Goal: Information Seeking & Learning: Learn about a topic

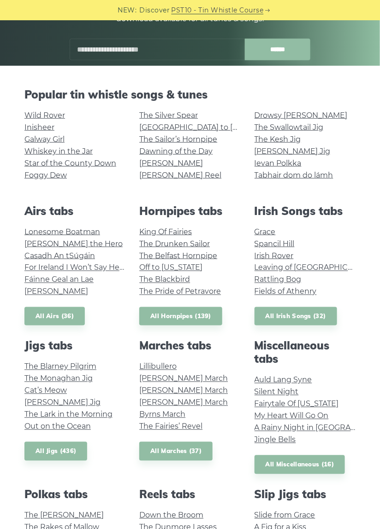
scroll to position [167, 0]
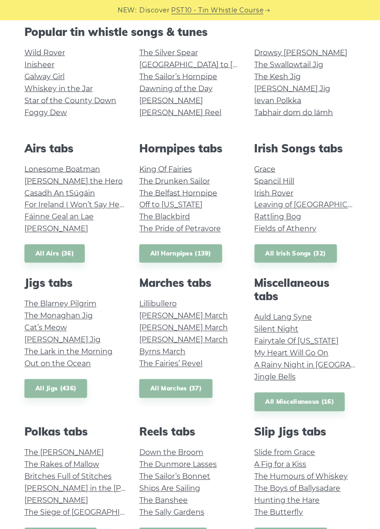
scroll to position [212, 0]
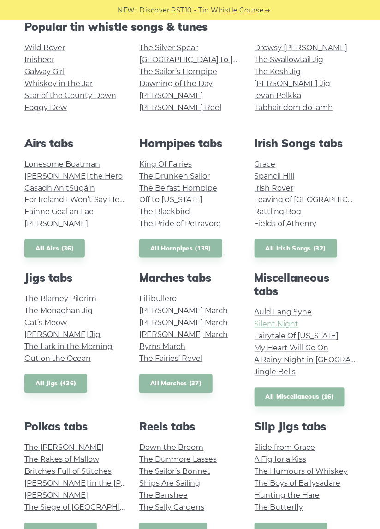
click at [273, 326] on link "Silent Night" at bounding box center [276, 324] width 44 height 9
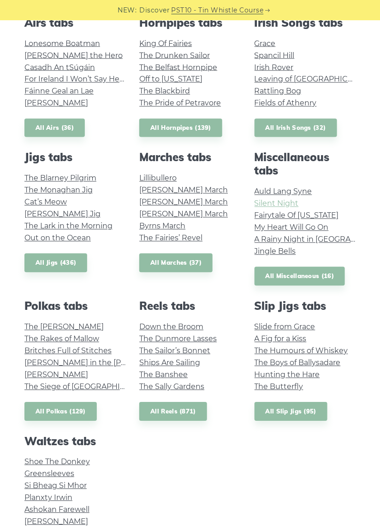
scroll to position [339, 0]
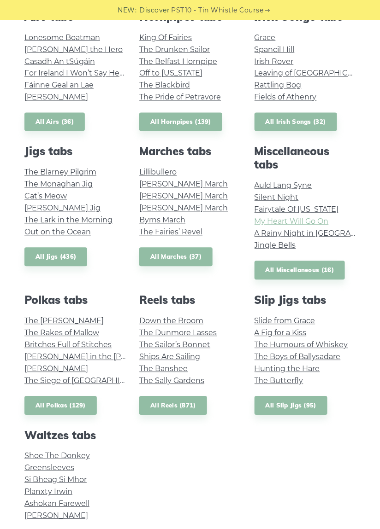
click at [304, 222] on link "My Heart Will Go On" at bounding box center [291, 221] width 74 height 9
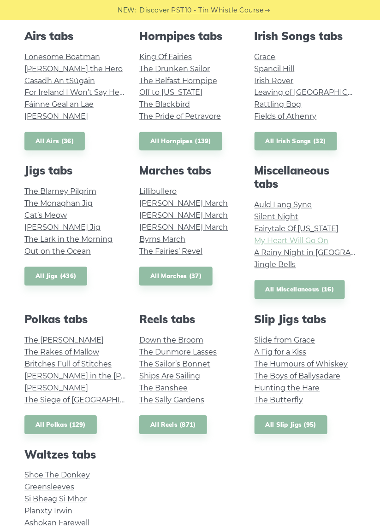
scroll to position [319, 0]
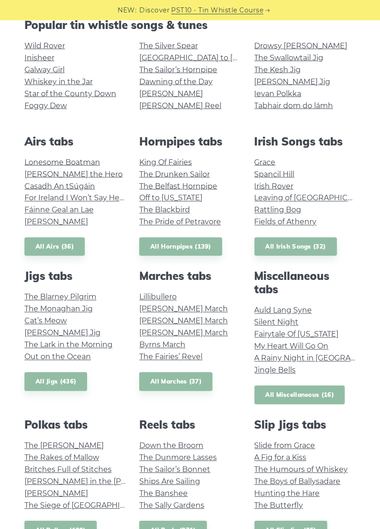
click at [319, 392] on link "All Miscellaneous (16)" at bounding box center [299, 395] width 91 height 19
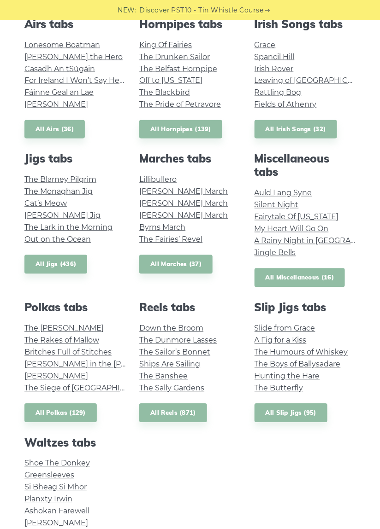
scroll to position [330, 0]
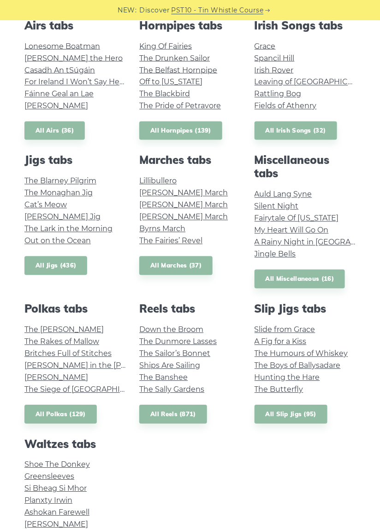
click at [58, 268] on link "All Jigs (436)" at bounding box center [55, 266] width 63 height 19
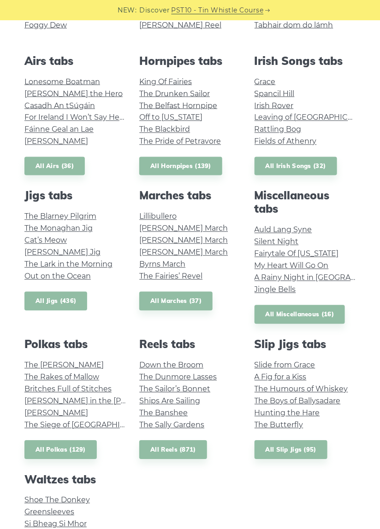
scroll to position [293, 0]
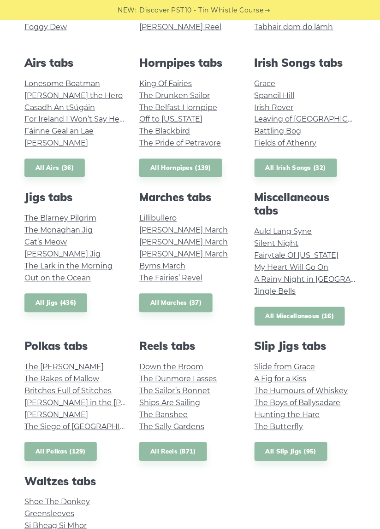
click at [306, 324] on link "All Miscellaneous (16)" at bounding box center [299, 316] width 91 height 19
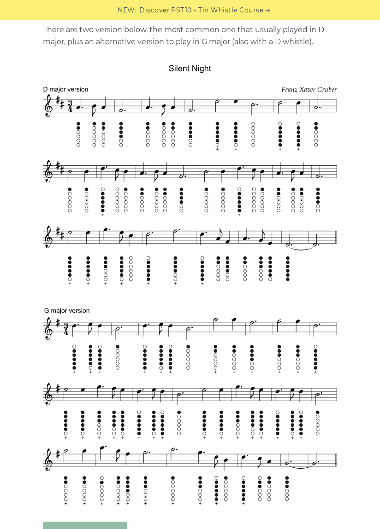
scroll to position [249, 0]
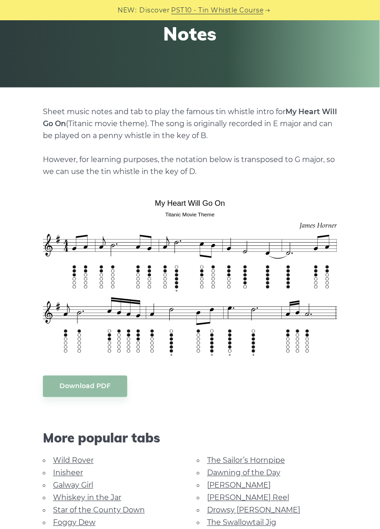
scroll to position [123, 0]
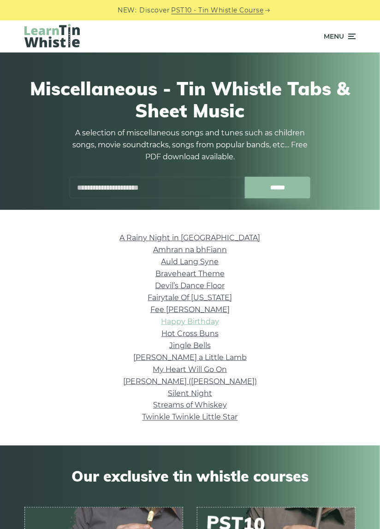
click at [198, 321] on link "Happy Birthday" at bounding box center [190, 321] width 58 height 9
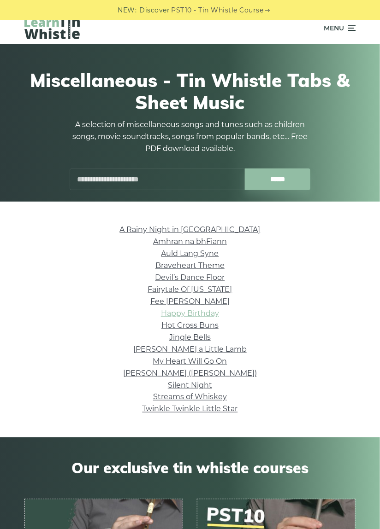
scroll to position [22, 0]
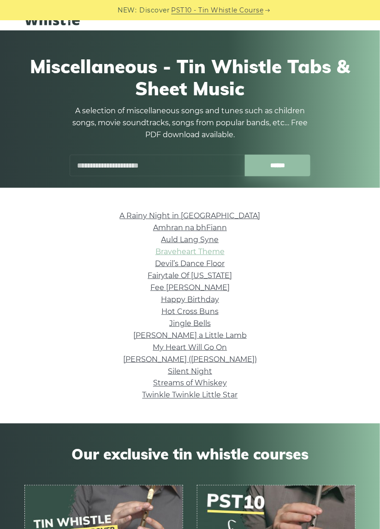
click at [186, 253] on link "Braveheart Theme" at bounding box center [189, 251] width 69 height 9
click at [188, 346] on link "My Heart Will Go On" at bounding box center [190, 347] width 74 height 9
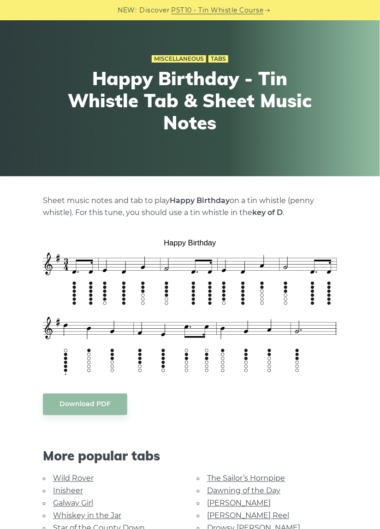
scroll to position [40, 0]
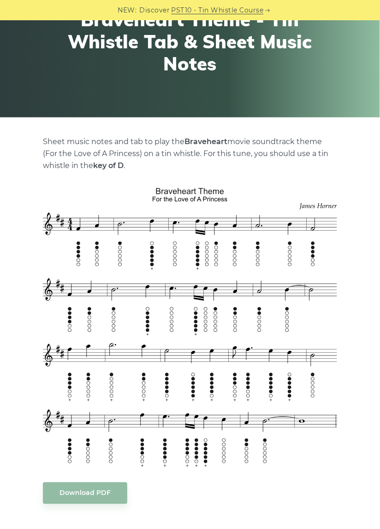
scroll to position [93, 0]
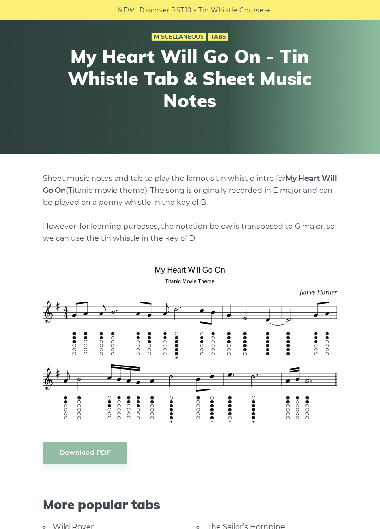
scroll to position [56, 0]
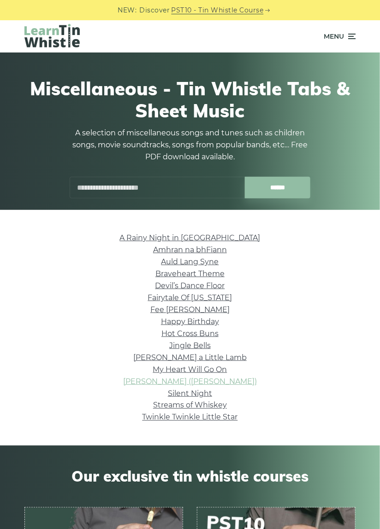
click at [203, 382] on link "Nancy Mulligan (Ed Sheeran)" at bounding box center [190, 381] width 134 height 9
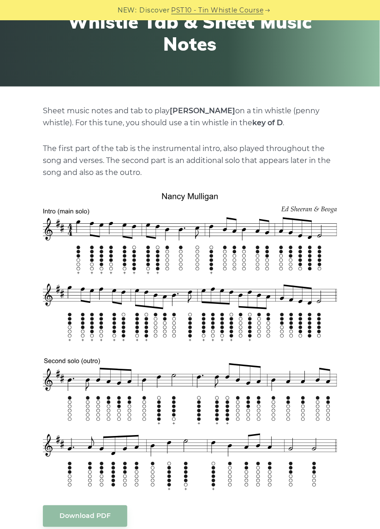
scroll to position [124, 0]
